Goal: Transaction & Acquisition: Obtain resource

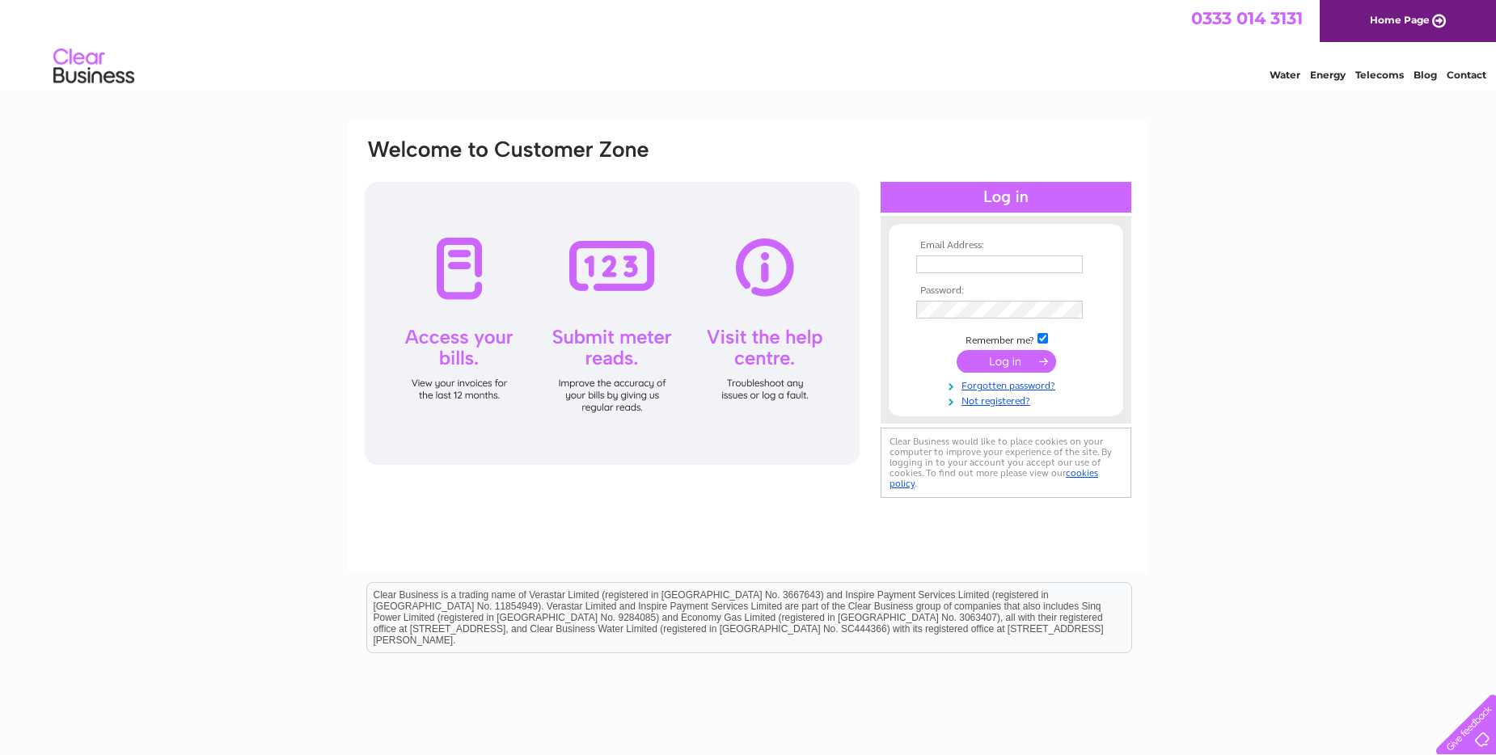
type input "ao.admin@streamlinegroup.co.uk"
click at [1002, 368] on input "submit" at bounding box center [1005, 361] width 99 height 23
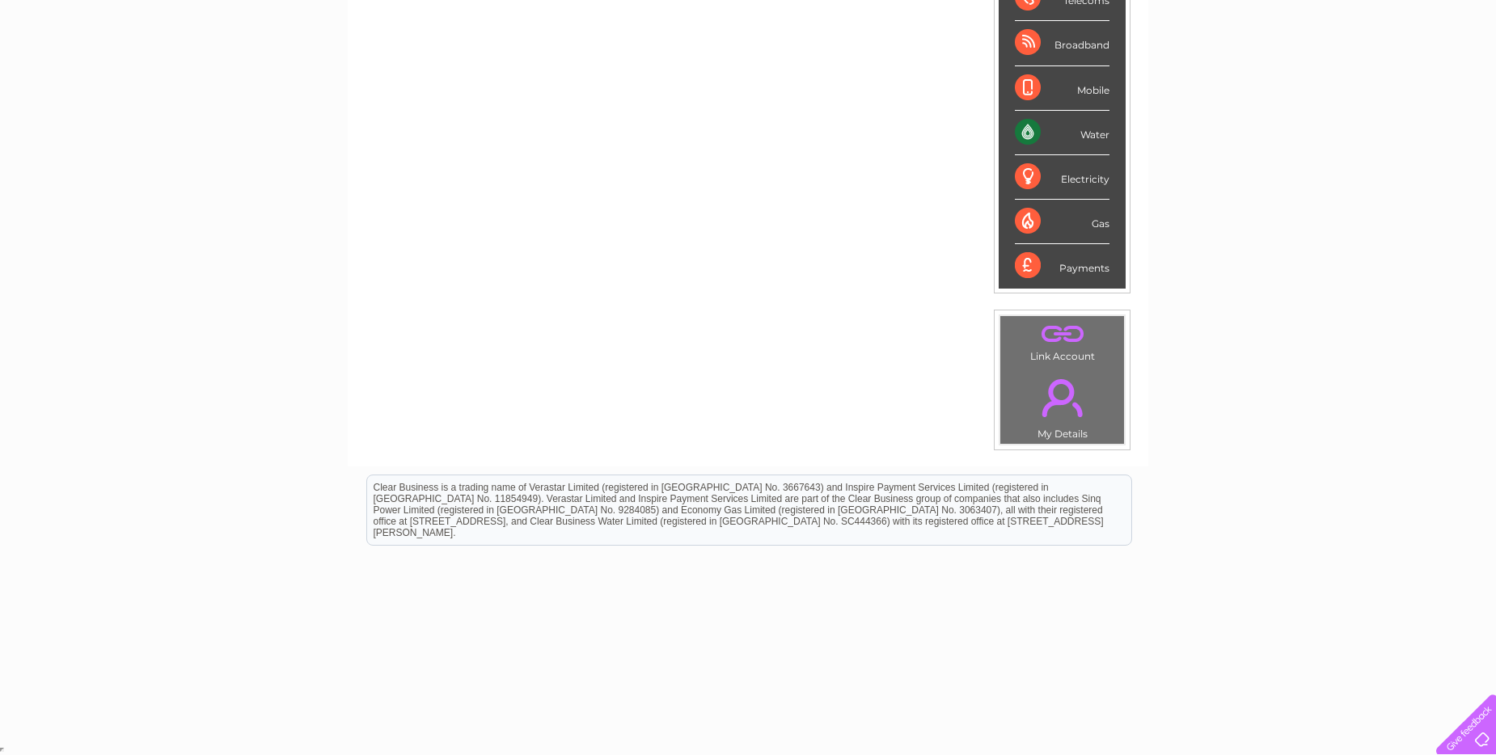
scroll to position [44, 0]
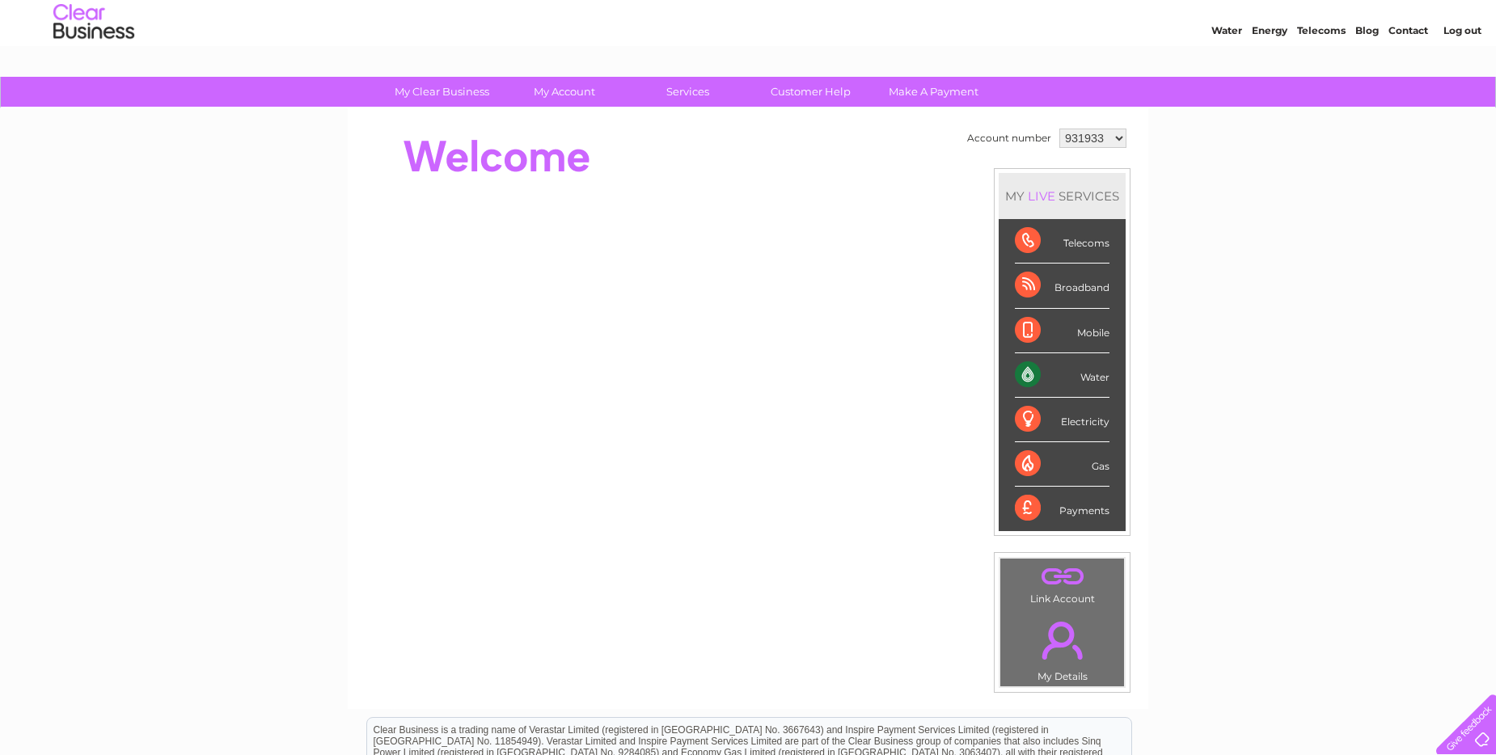
click at [1023, 383] on div "Water" at bounding box center [1062, 375] width 95 height 44
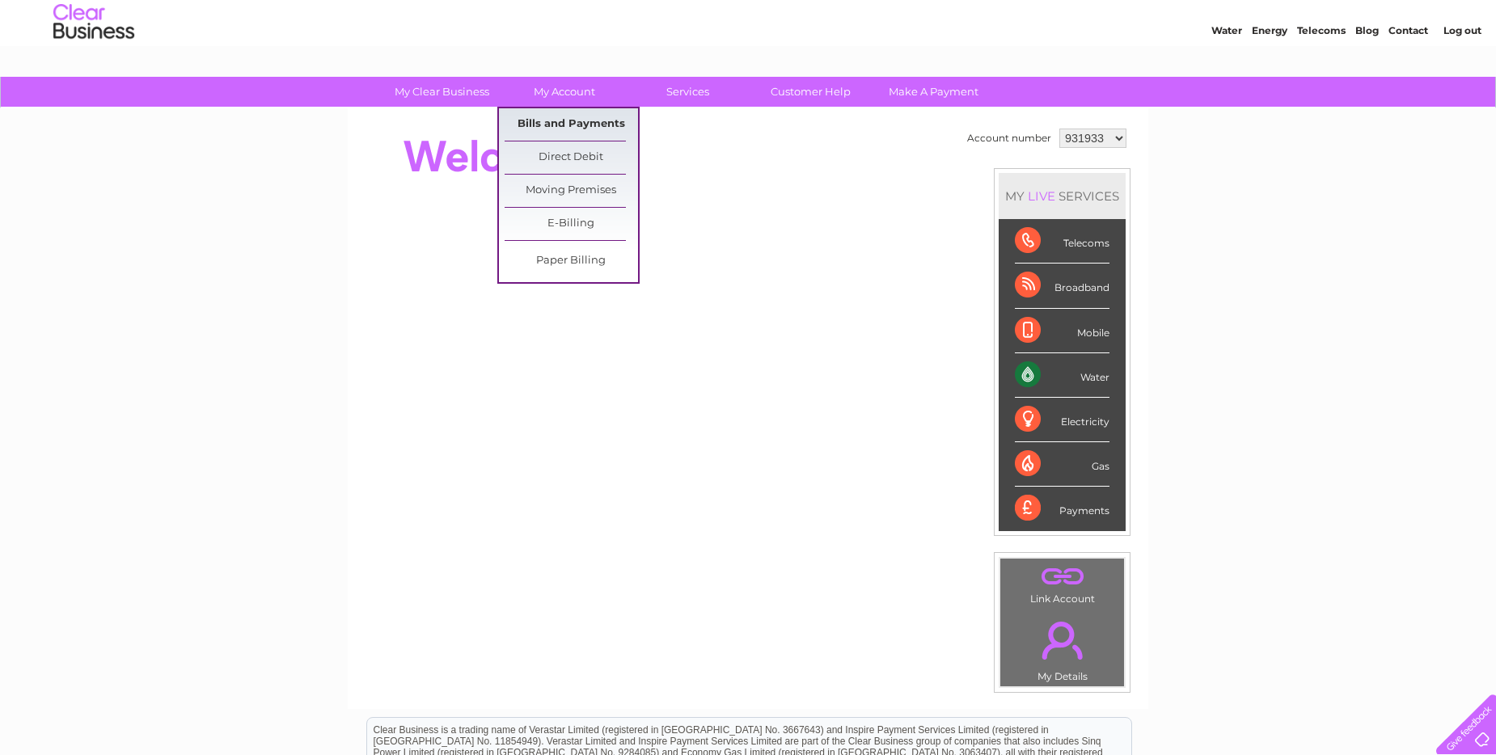
click at [567, 123] on link "Bills and Payments" at bounding box center [570, 124] width 133 height 32
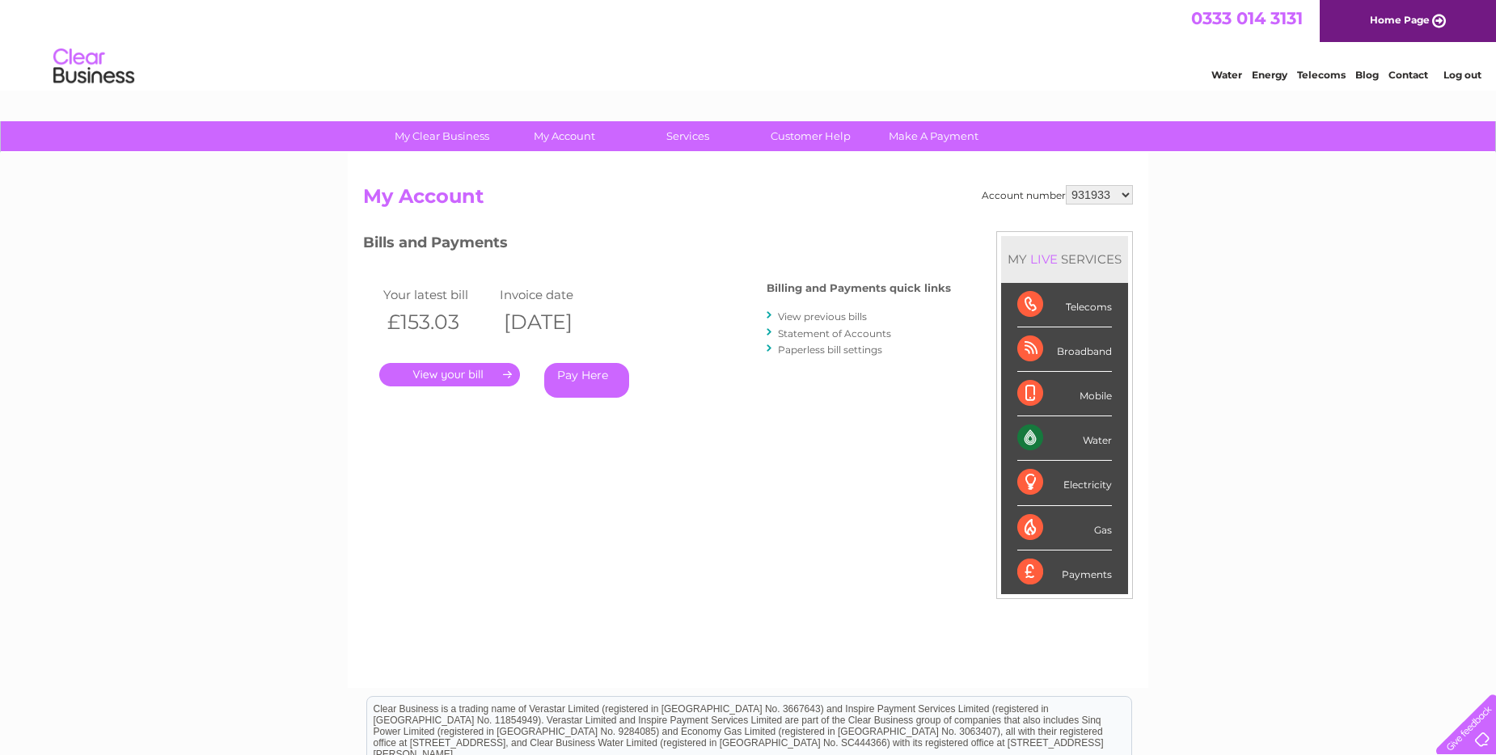
click at [801, 319] on link "View previous bills" at bounding box center [822, 316] width 89 height 12
click at [803, 319] on link "View previous bills" at bounding box center [822, 316] width 89 height 12
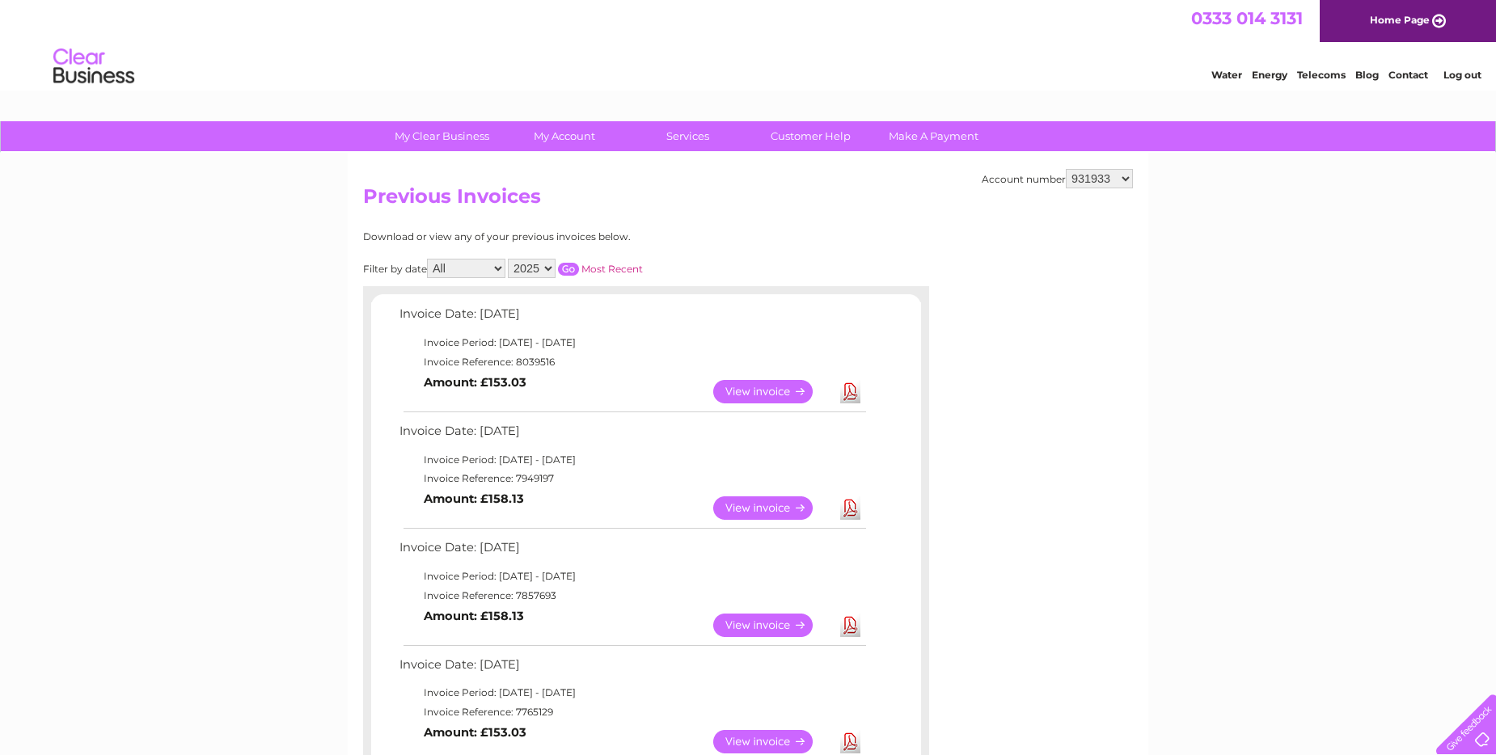
click at [750, 511] on link "View" at bounding box center [772, 507] width 119 height 23
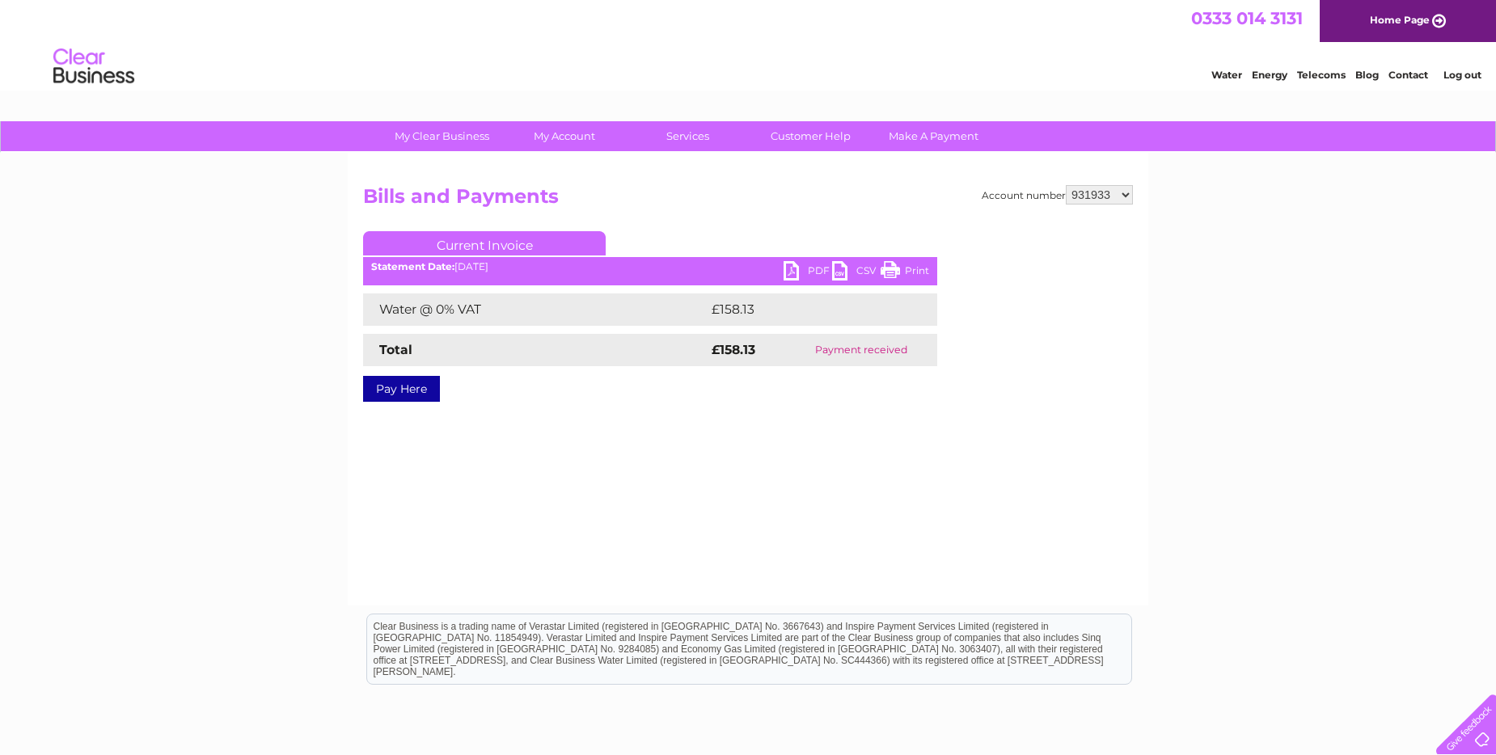
click at [791, 272] on link "PDF" at bounding box center [807, 272] width 49 height 23
click at [1127, 192] on select "931933 3026221" at bounding box center [1098, 194] width 67 height 19
select select "3026221"
click at [1065, 185] on select "931933 3026221" at bounding box center [1098, 194] width 67 height 19
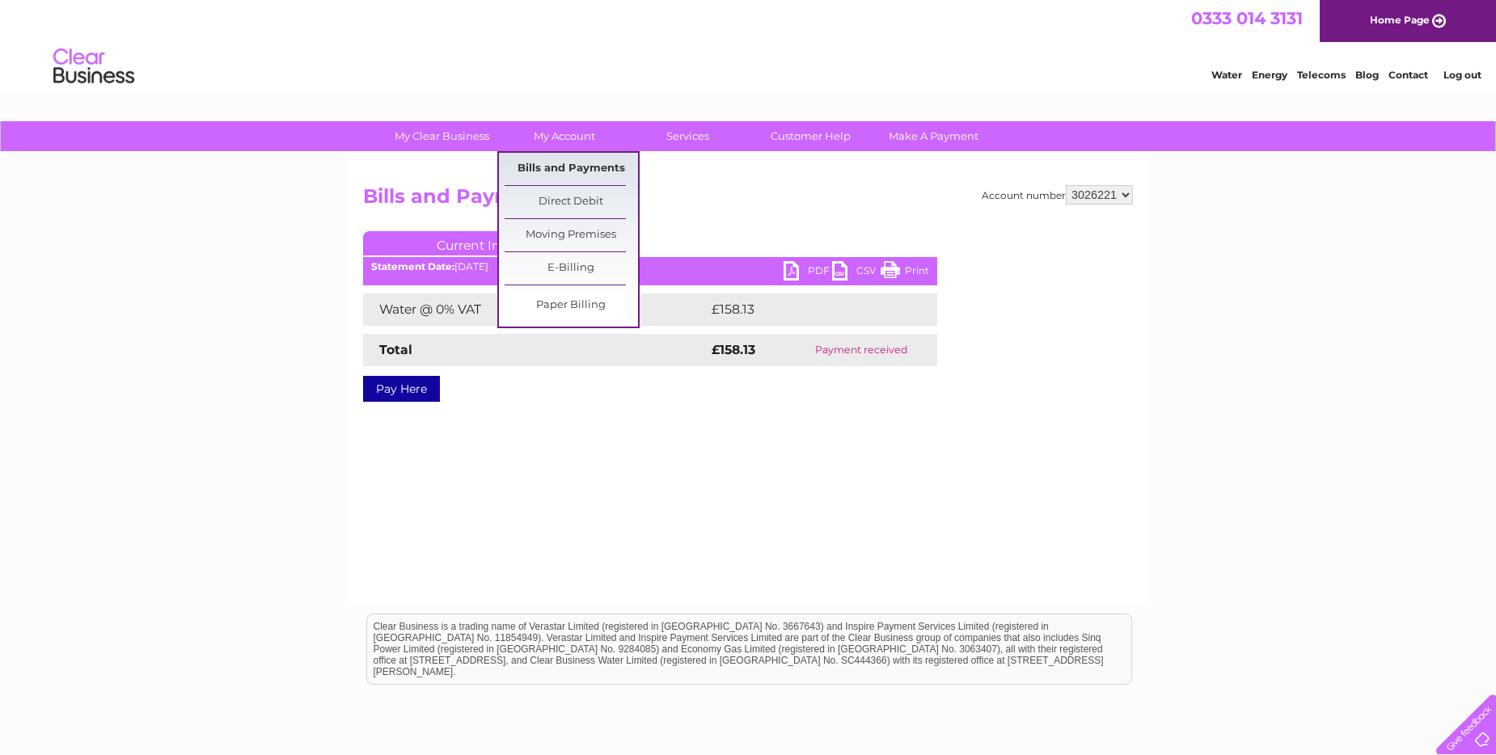
click at [520, 165] on link "Bills and Payments" at bounding box center [570, 169] width 133 height 32
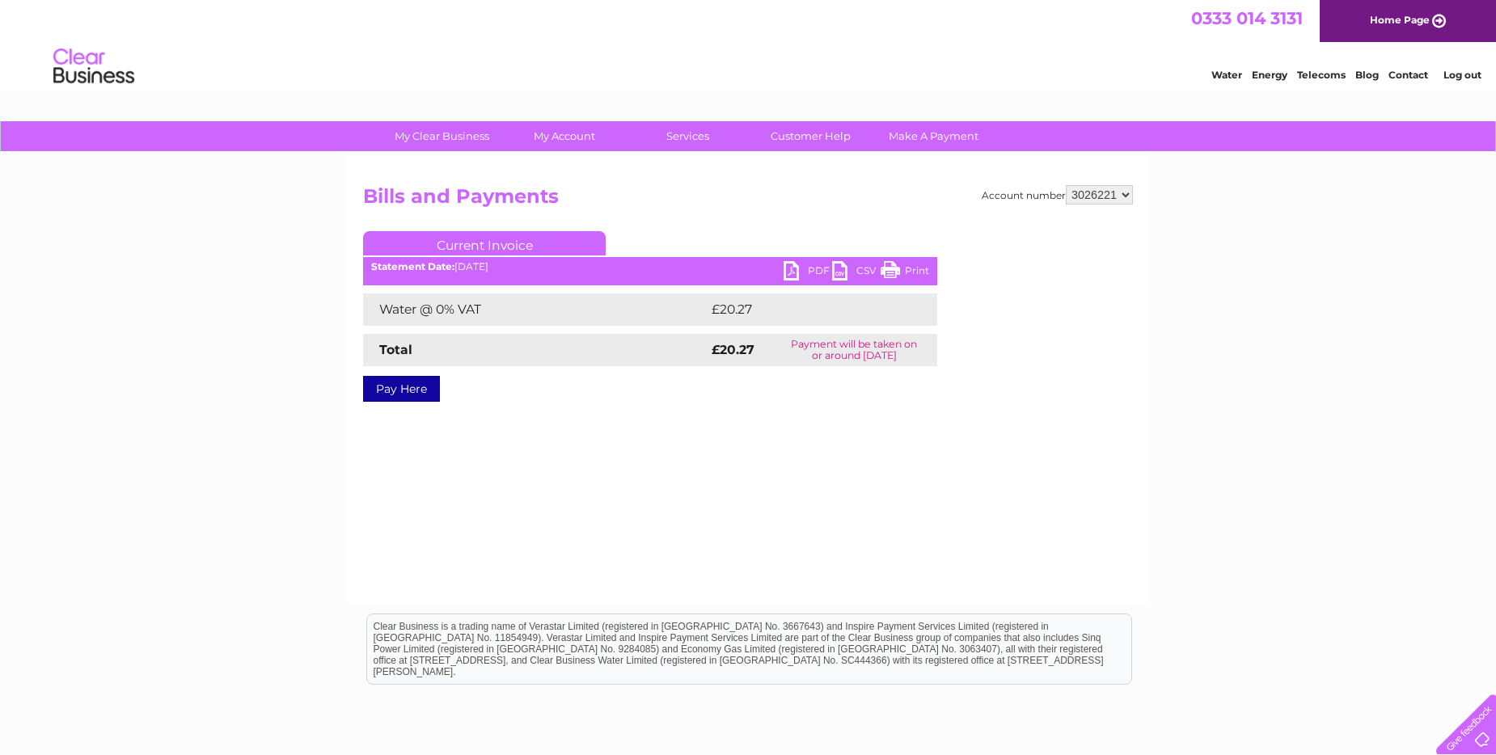
click at [789, 274] on link "PDF" at bounding box center [807, 272] width 49 height 23
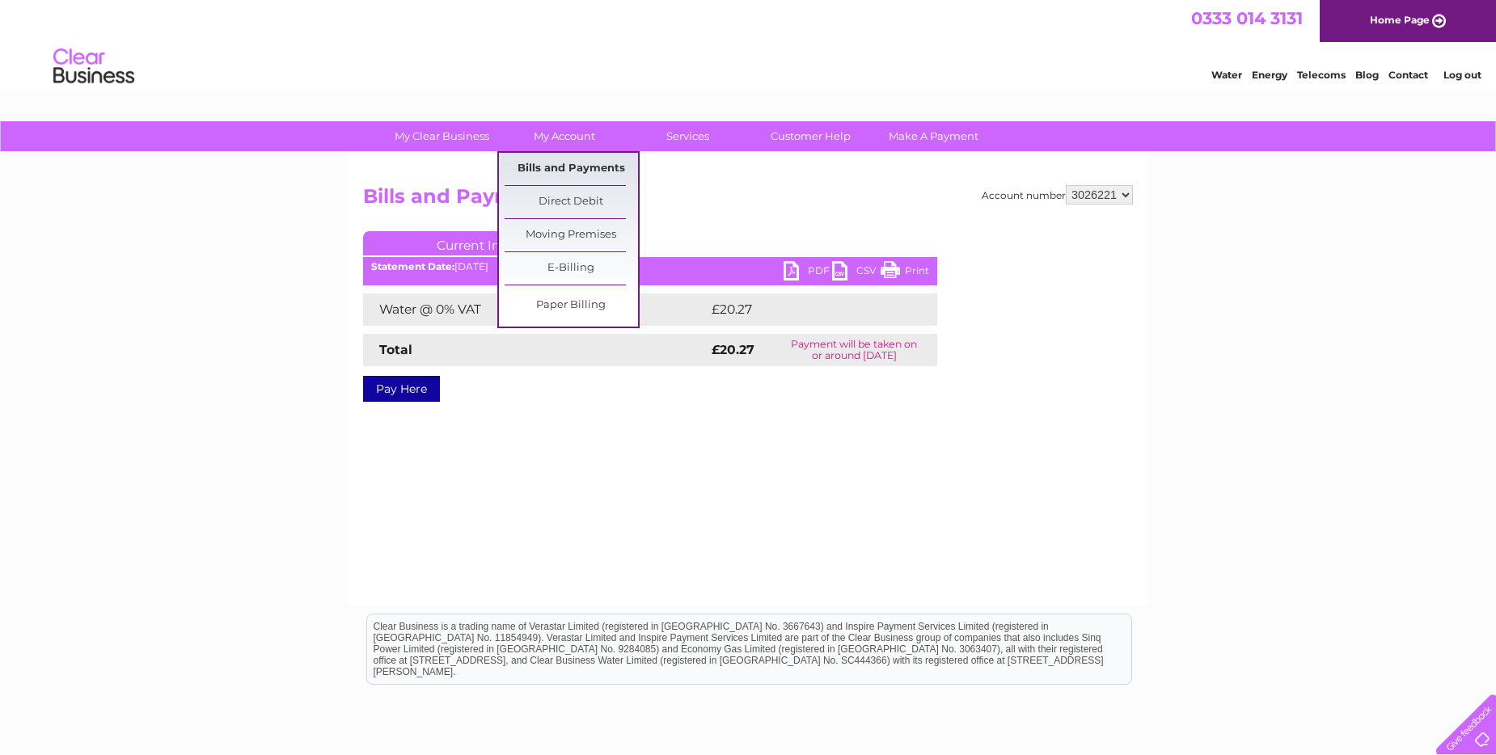
click at [558, 171] on link "Bills and Payments" at bounding box center [570, 169] width 133 height 32
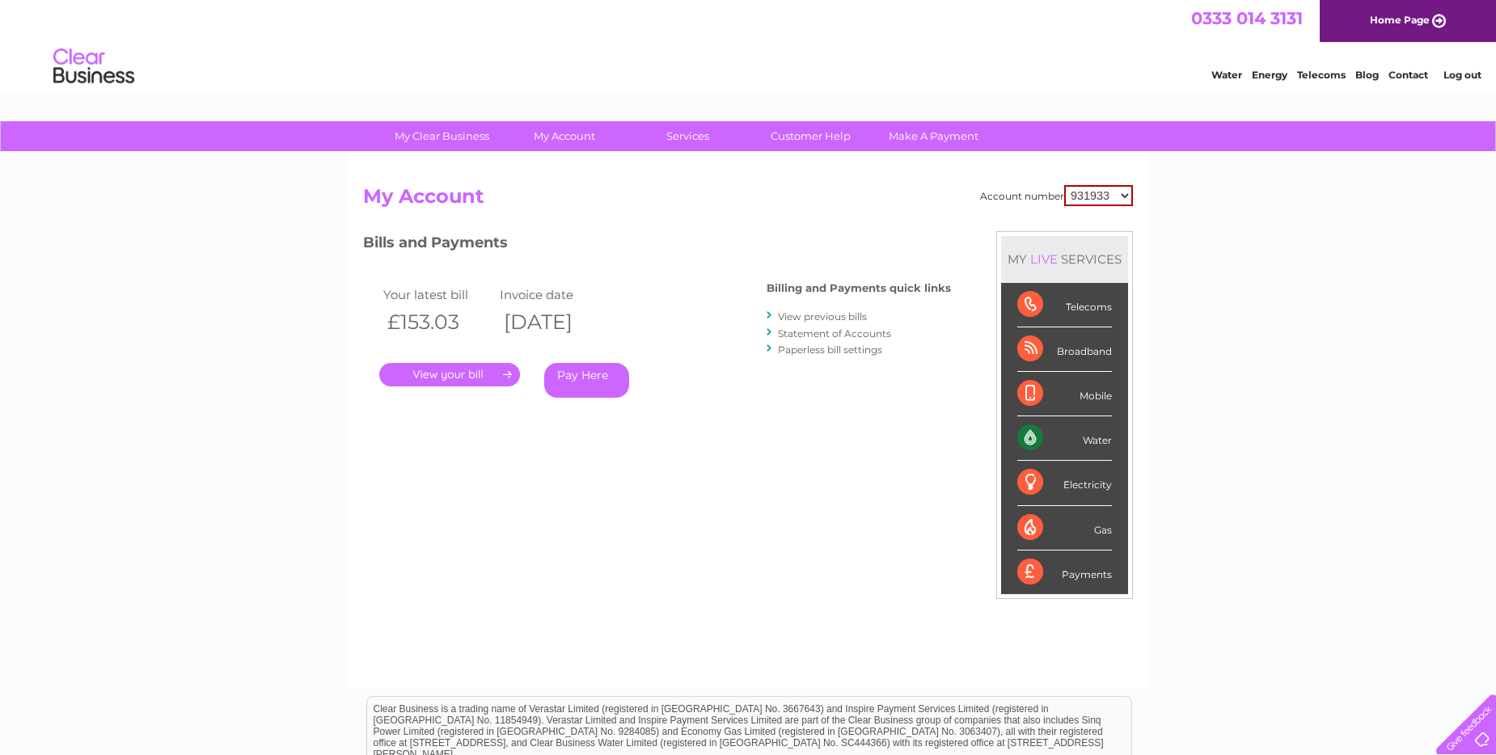
click at [1122, 193] on select "931933 3026221" at bounding box center [1098, 195] width 69 height 21
select select "3026221"
click at [1064, 185] on select "931933 3026221" at bounding box center [1098, 195] width 69 height 21
click at [817, 319] on link "View previous bills" at bounding box center [822, 316] width 89 height 12
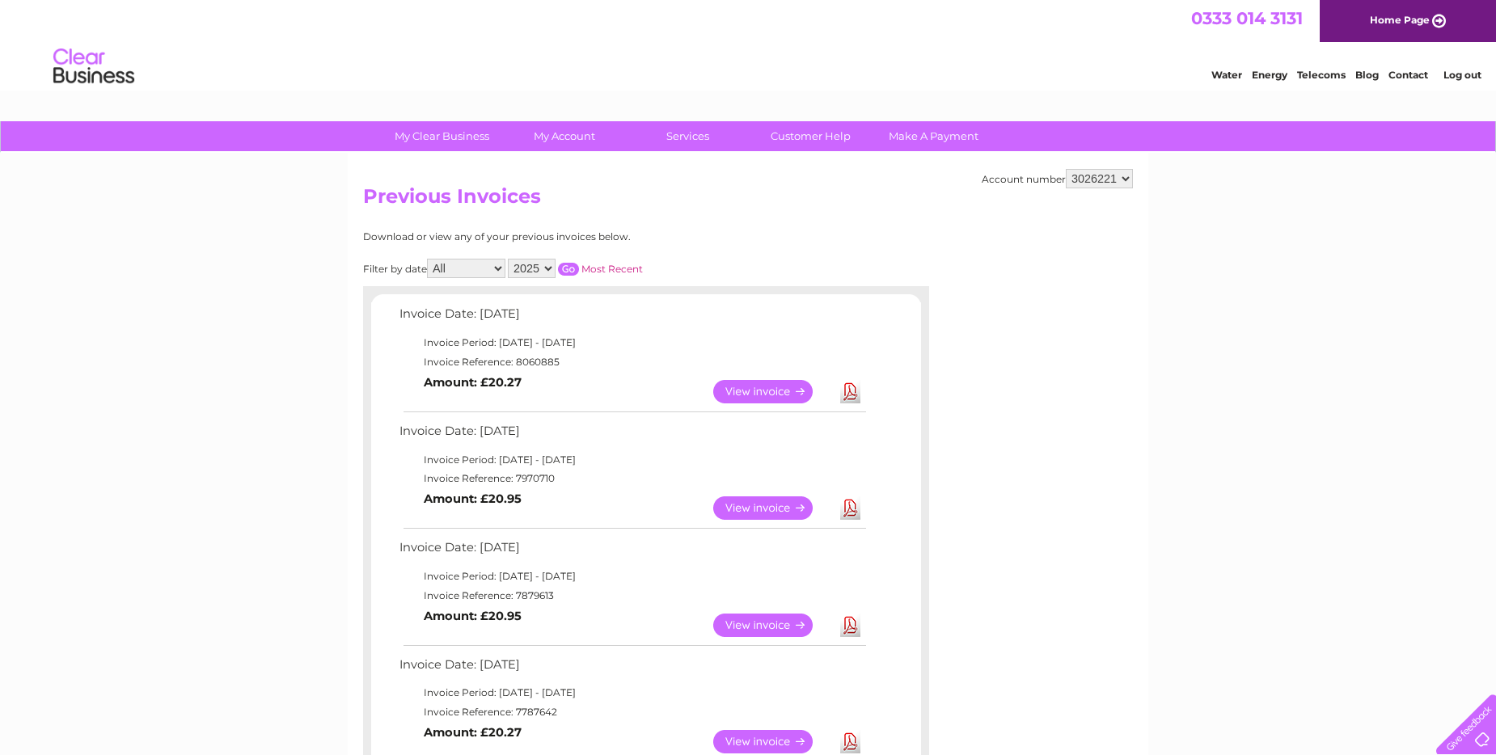
click at [756, 512] on link "View" at bounding box center [772, 507] width 119 height 23
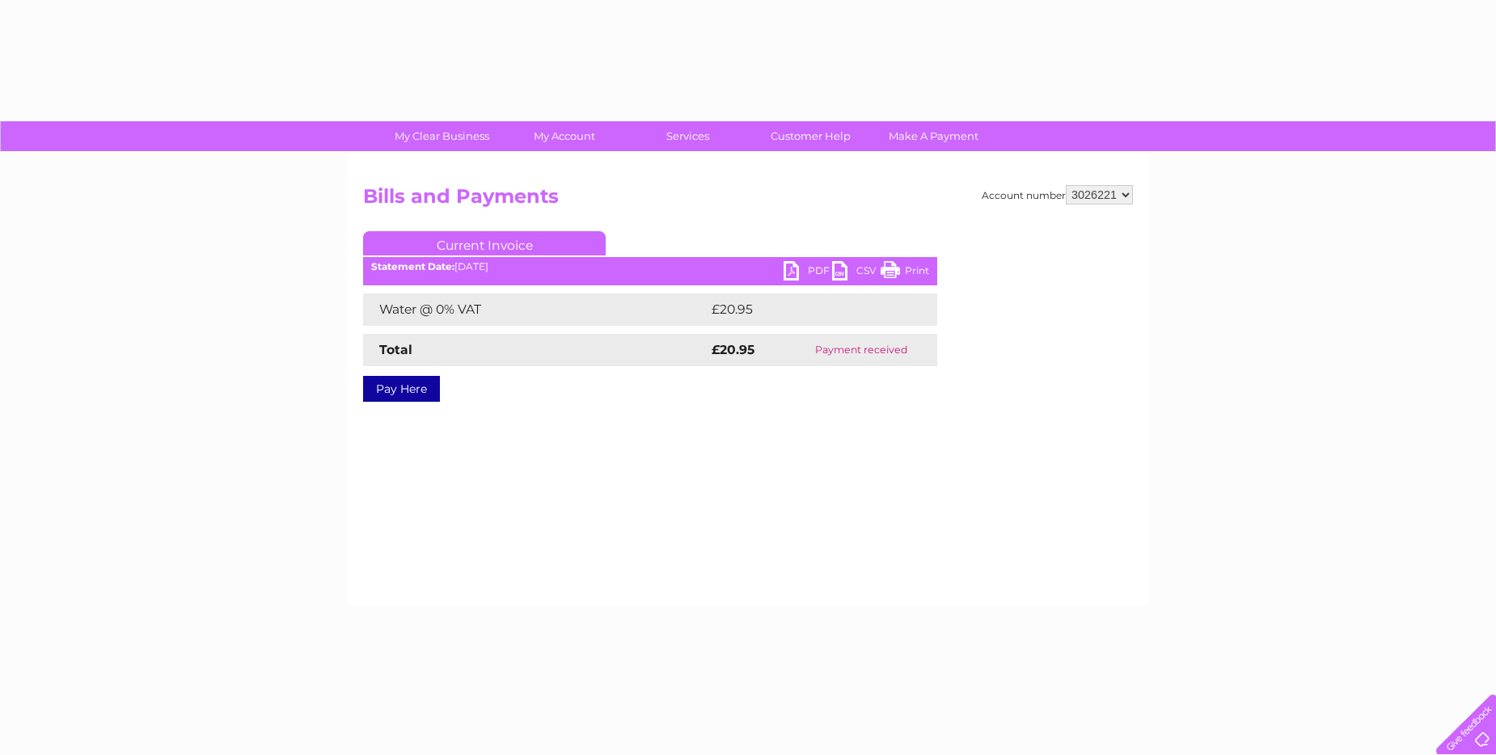
click at [846, 508] on div "Account number 931933 3026221 Bills and Payments Current Invoice PDF CSV Print" at bounding box center [748, 379] width 800 height 453
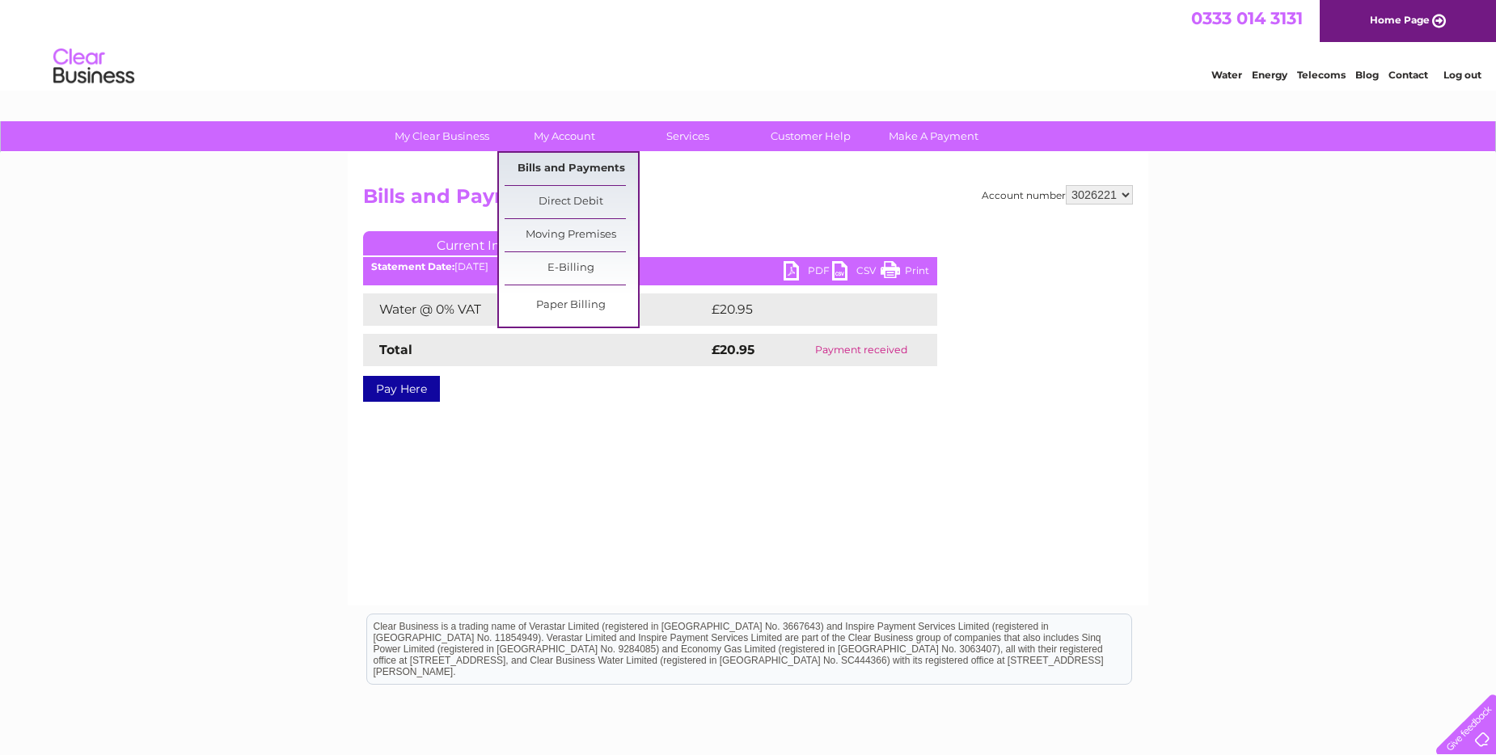
click at [553, 170] on link "Bills and Payments" at bounding box center [570, 169] width 133 height 32
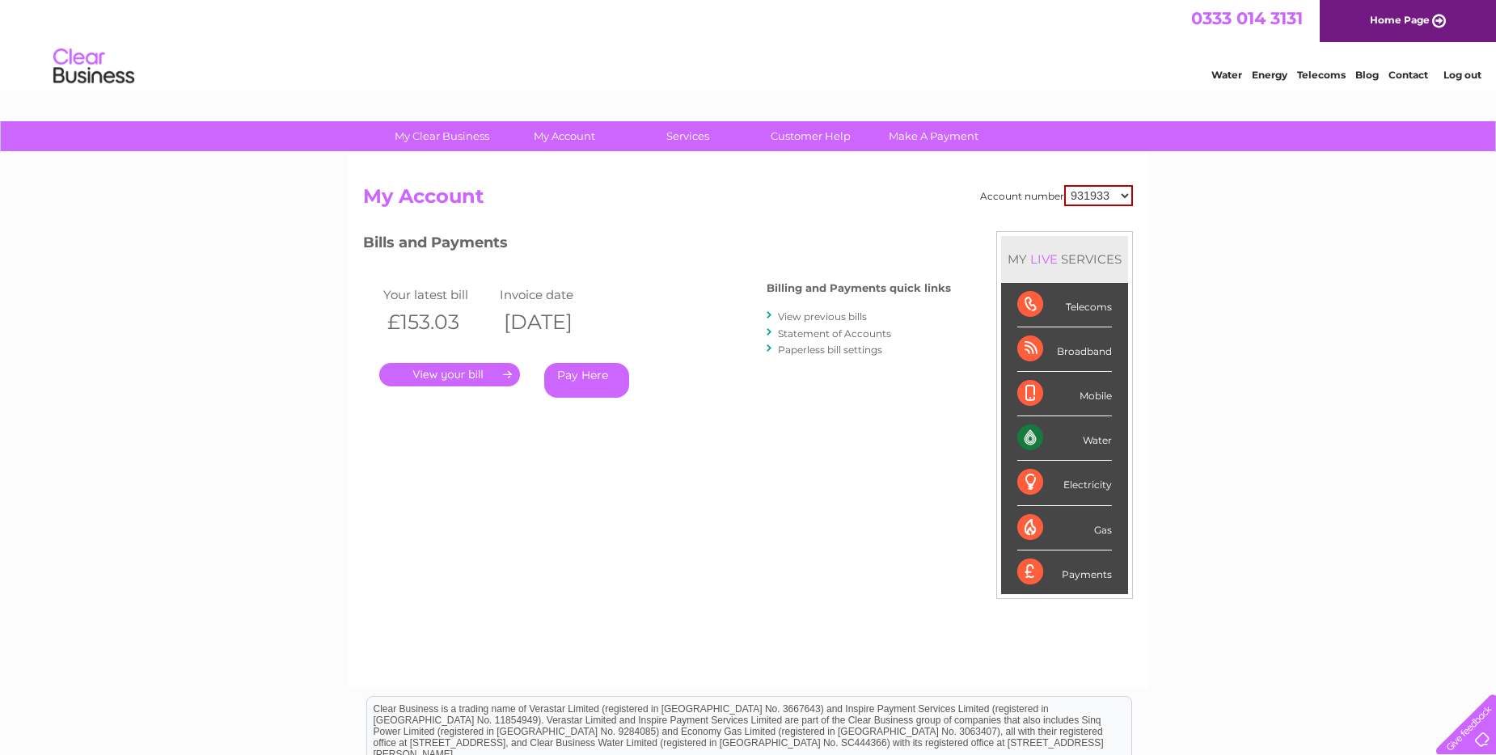
click at [1123, 199] on select "931933 3026221" at bounding box center [1098, 195] width 69 height 21
select select "3026221"
click at [1064, 185] on select "931933 3026221" at bounding box center [1098, 195] width 69 height 21
click at [819, 318] on link "View previous bills" at bounding box center [822, 316] width 89 height 12
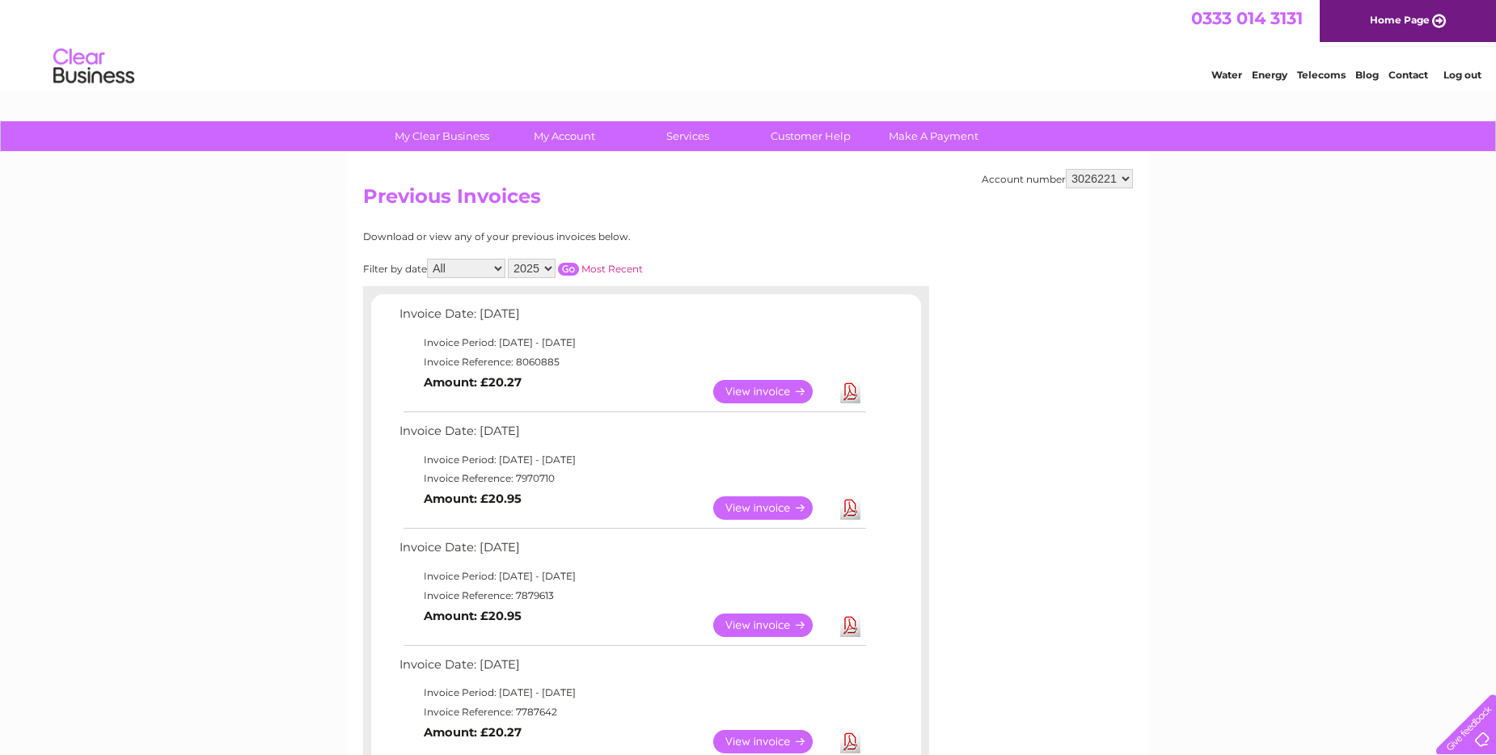
click at [847, 511] on link "Download" at bounding box center [850, 507] width 20 height 23
